Goal: Task Accomplishment & Management: Use online tool/utility

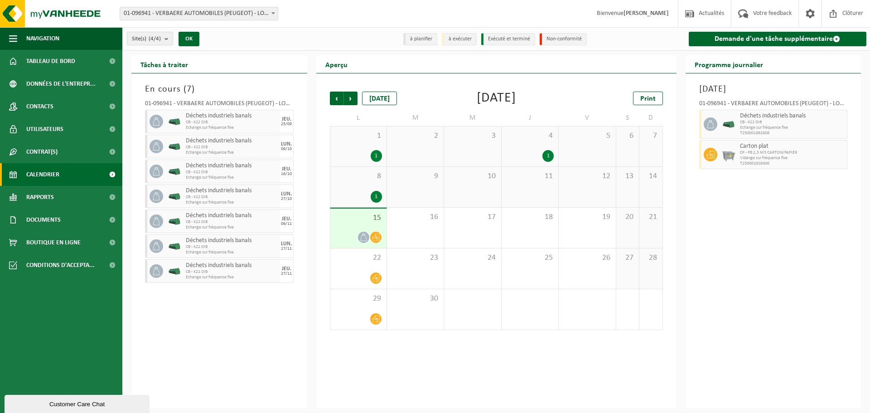
click at [366, 219] on span "15" at bounding box center [358, 218] width 47 height 10
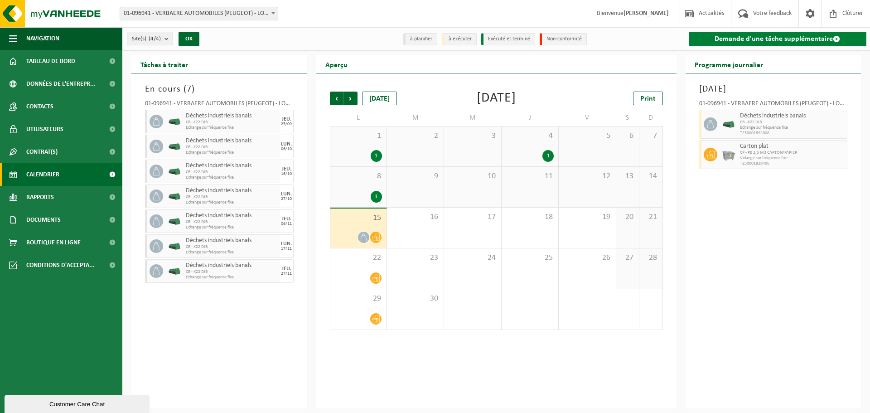
click at [814, 37] on link "Demande d'une tâche supplémentaire" at bounding box center [778, 39] width 178 height 15
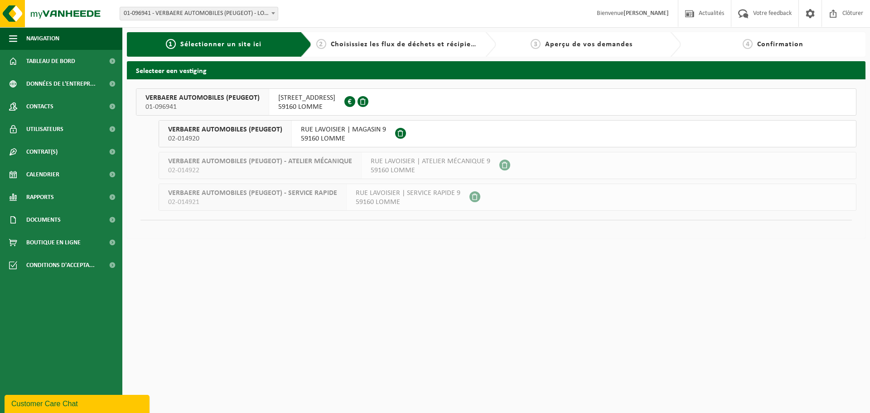
click at [233, 105] on span "01-096941" at bounding box center [203, 106] width 114 height 9
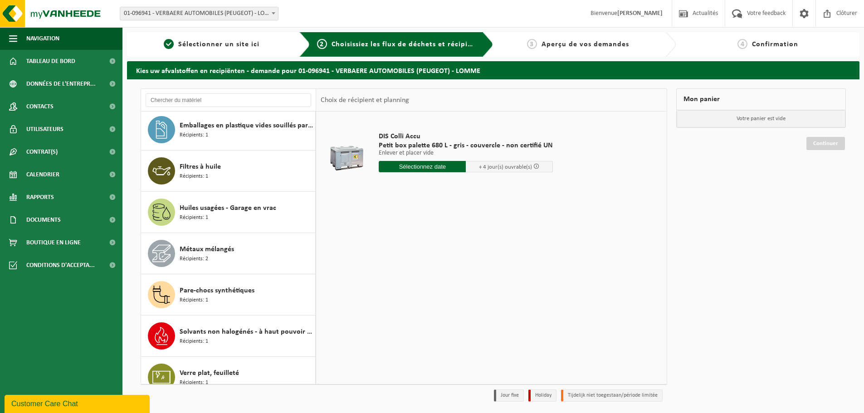
scroll to position [222, 0]
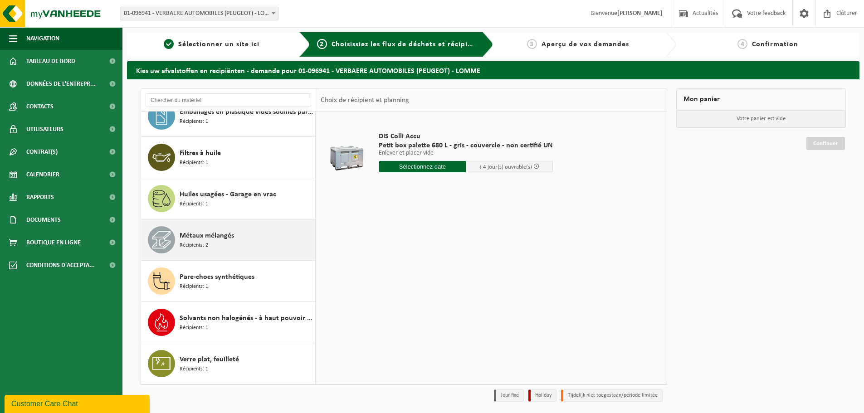
click at [210, 248] on div "Métaux mélangés Récipients: 2" at bounding box center [246, 239] width 133 height 27
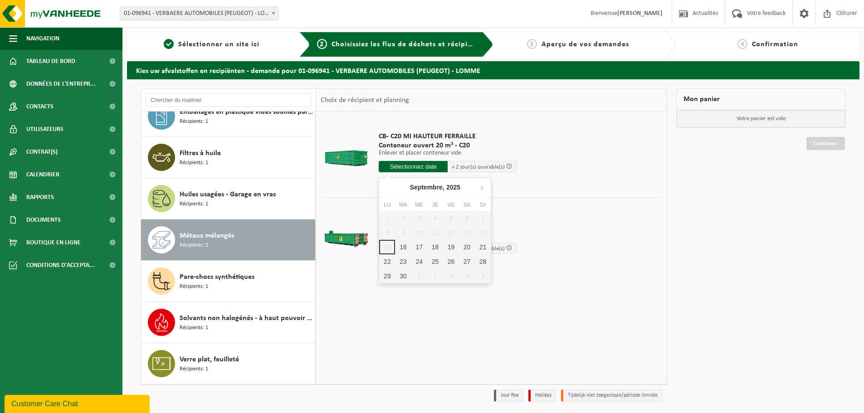
click at [420, 166] on input "text" at bounding box center [413, 166] width 69 height 11
click at [414, 243] on div "17" at bounding box center [419, 247] width 16 height 15
type input "à partir de 2025-09-17"
type input "2025-09-17"
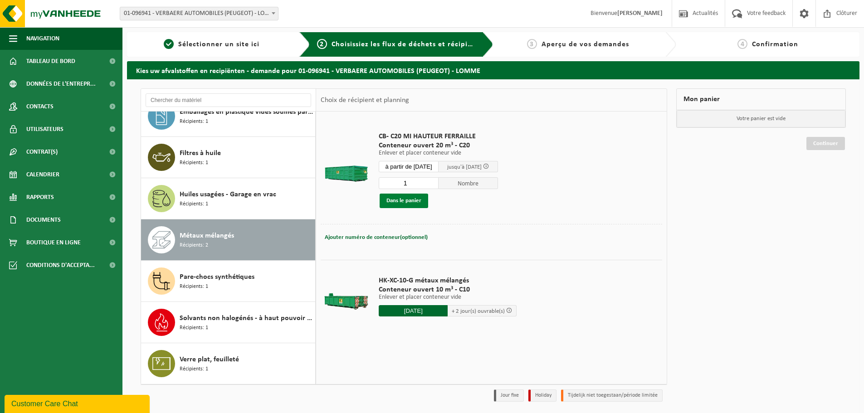
click at [411, 202] on button "Dans le panier" at bounding box center [403, 201] width 49 height 15
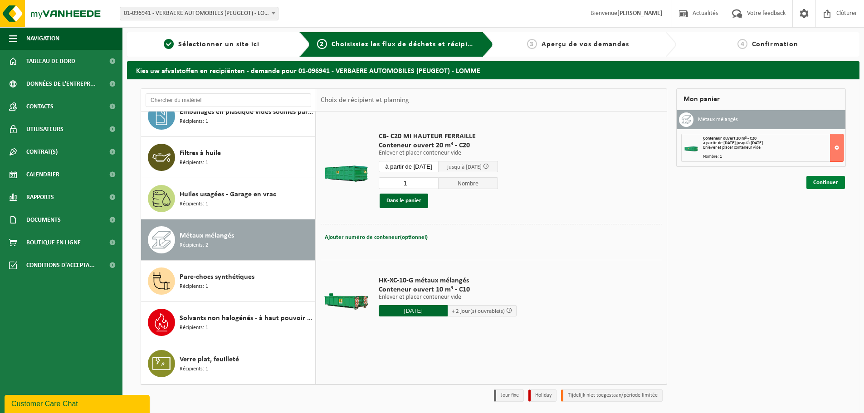
click at [822, 180] on link "Continuer" at bounding box center [825, 182] width 39 height 13
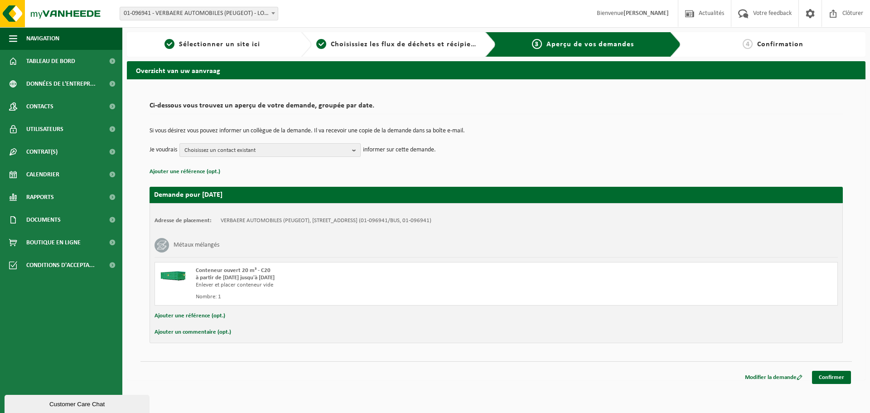
click at [354, 152] on b "button" at bounding box center [356, 150] width 8 height 13
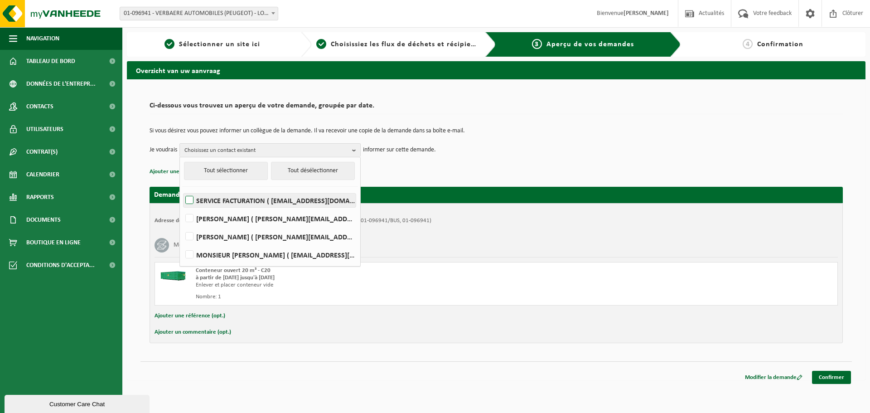
click at [287, 203] on label "SERVICE FACTURATION ( dorchies@verbaereauto.com )" at bounding box center [270, 201] width 172 height 14
click at [182, 189] on input "SERVICE FACTURATION ( dorchies@verbaereauto.com )" at bounding box center [182, 189] width 0 height 0
checkbox input "true"
click at [360, 151] on b "button" at bounding box center [356, 150] width 8 height 13
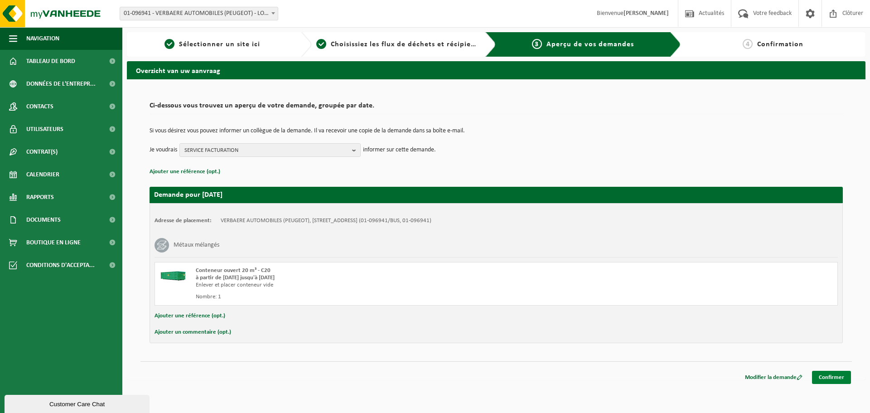
click at [828, 375] on link "Confirmer" at bounding box center [831, 377] width 39 height 13
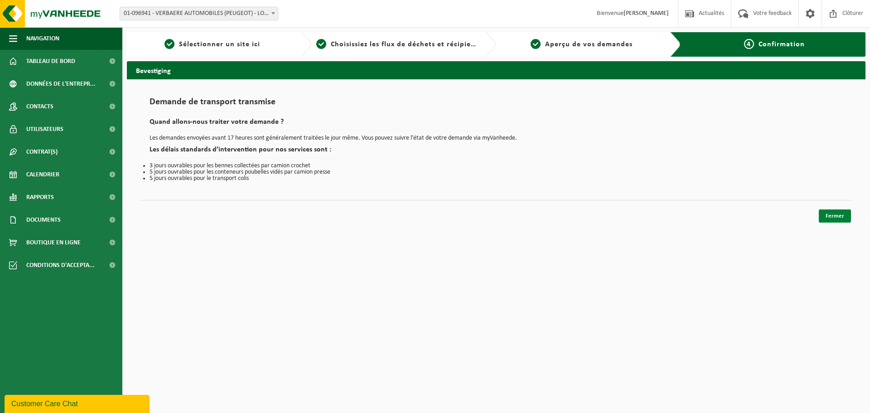
click at [830, 216] on link "Fermer" at bounding box center [835, 215] width 32 height 13
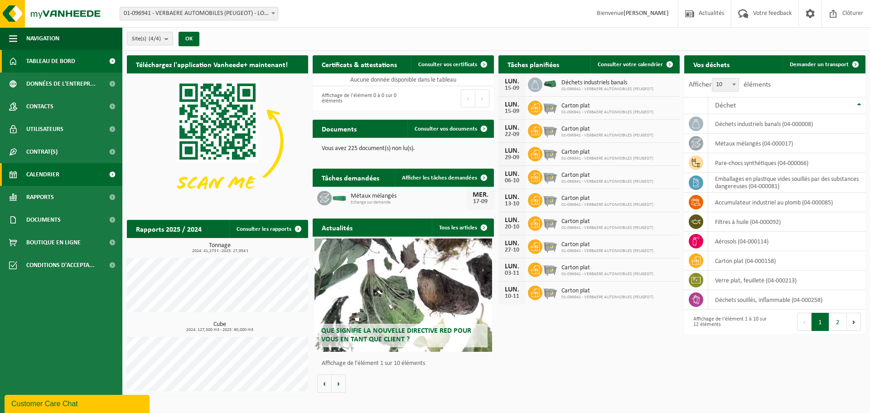
click at [44, 176] on span "Calendrier" at bounding box center [42, 174] width 33 height 23
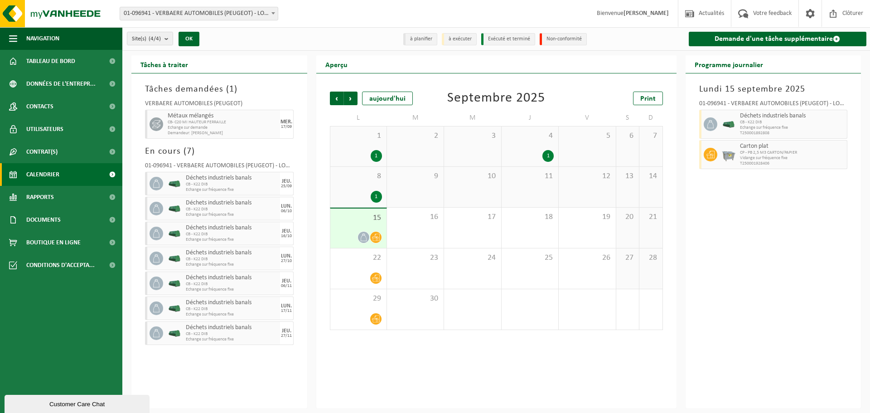
click at [375, 223] on div "15" at bounding box center [359, 228] width 56 height 39
click at [481, 224] on div "17" at bounding box center [472, 228] width 57 height 40
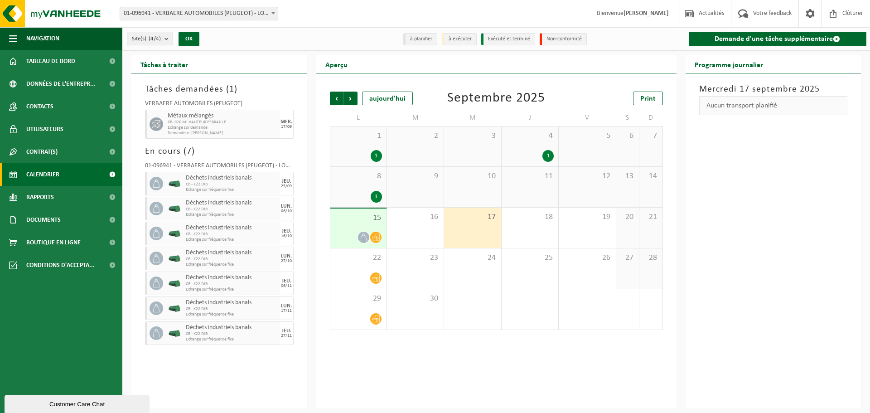
click at [367, 223] on div "15" at bounding box center [359, 228] width 56 height 39
